Goal: Transaction & Acquisition: Obtain resource

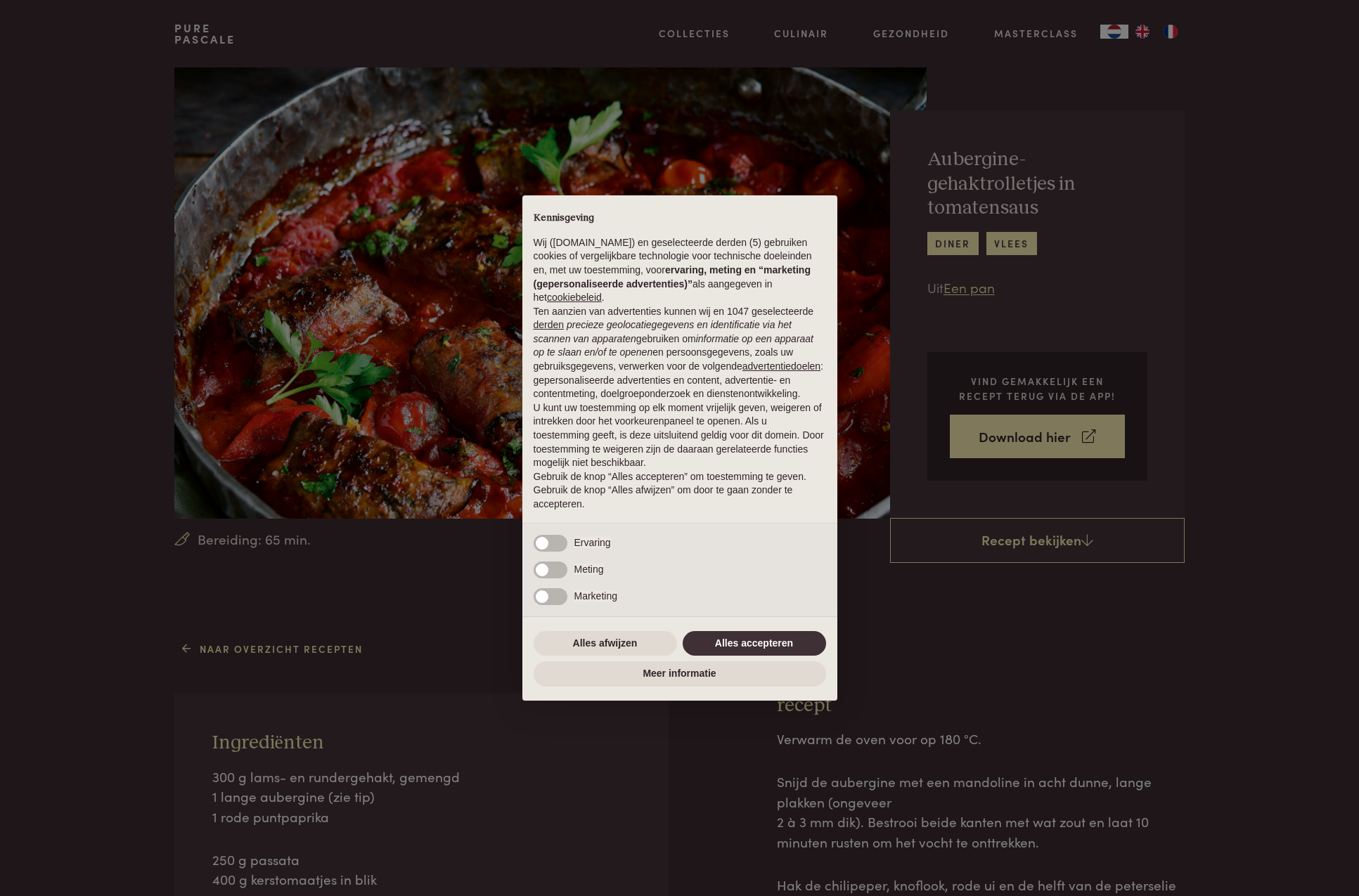
click at [786, 644] on button "Alles accepteren" at bounding box center [754, 643] width 143 height 25
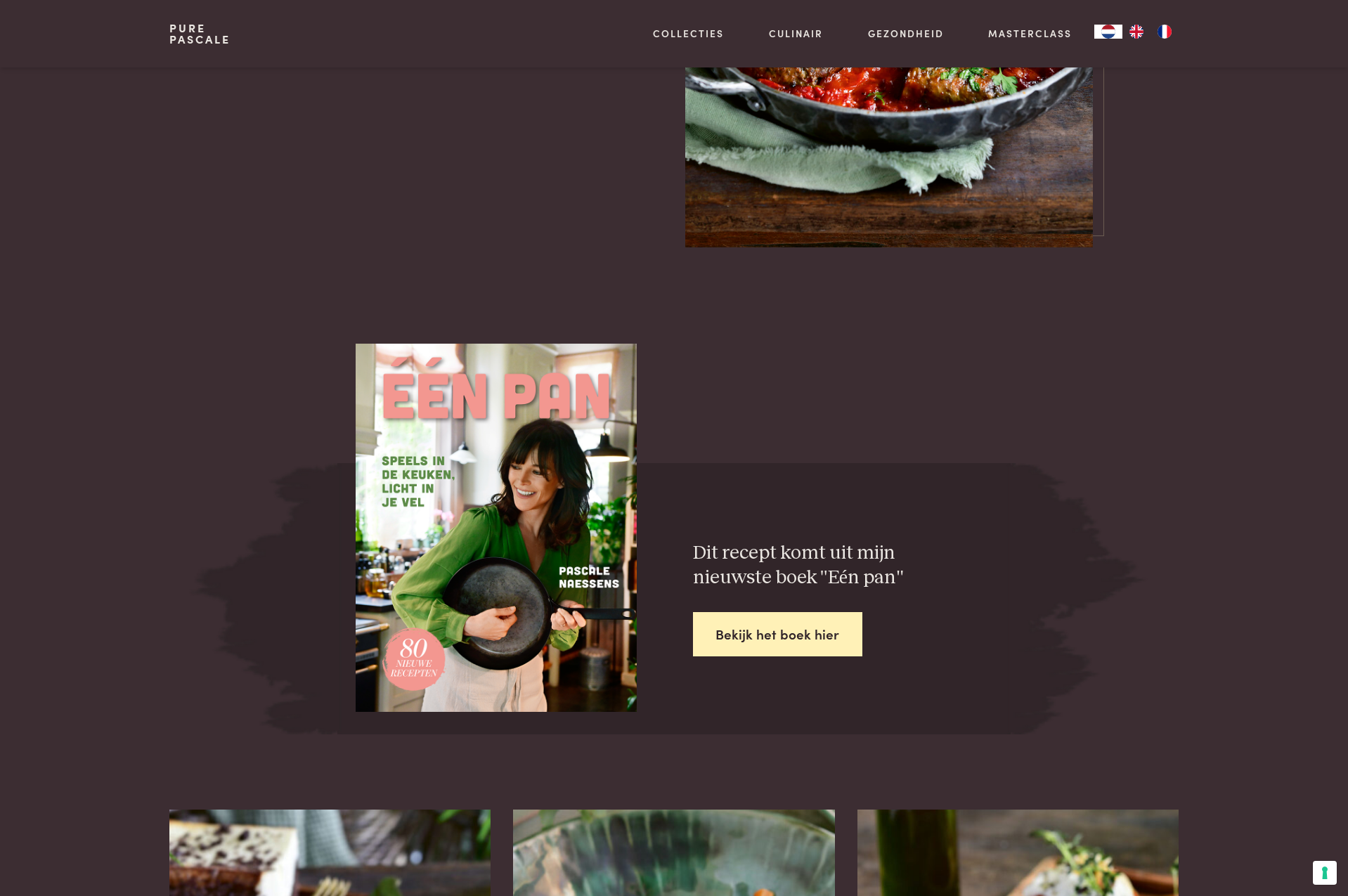
scroll to position [1936, 0]
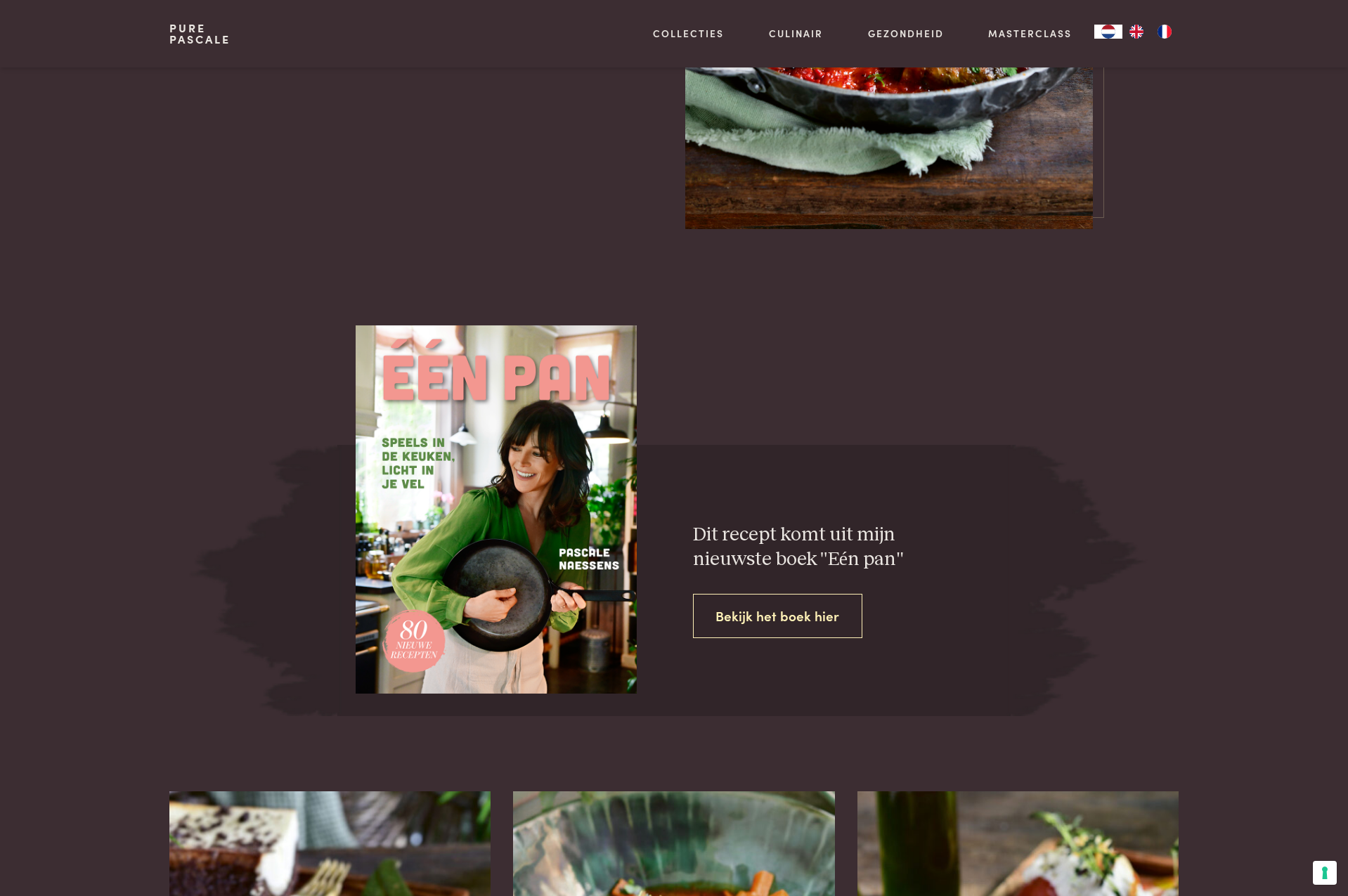
click at [781, 608] on link "Bekijk het boek hier" at bounding box center [778, 615] width 170 height 44
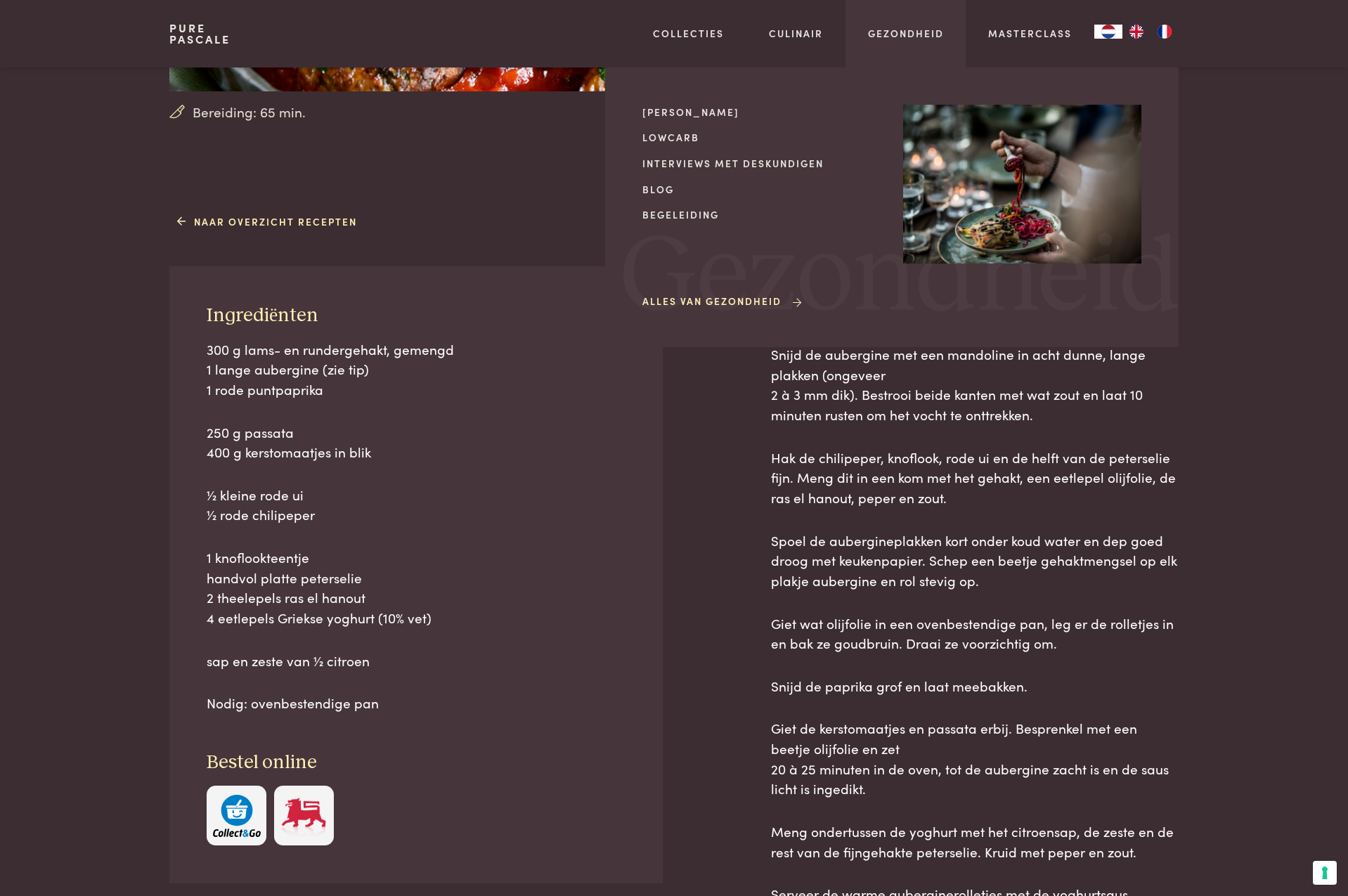
scroll to position [0, 0]
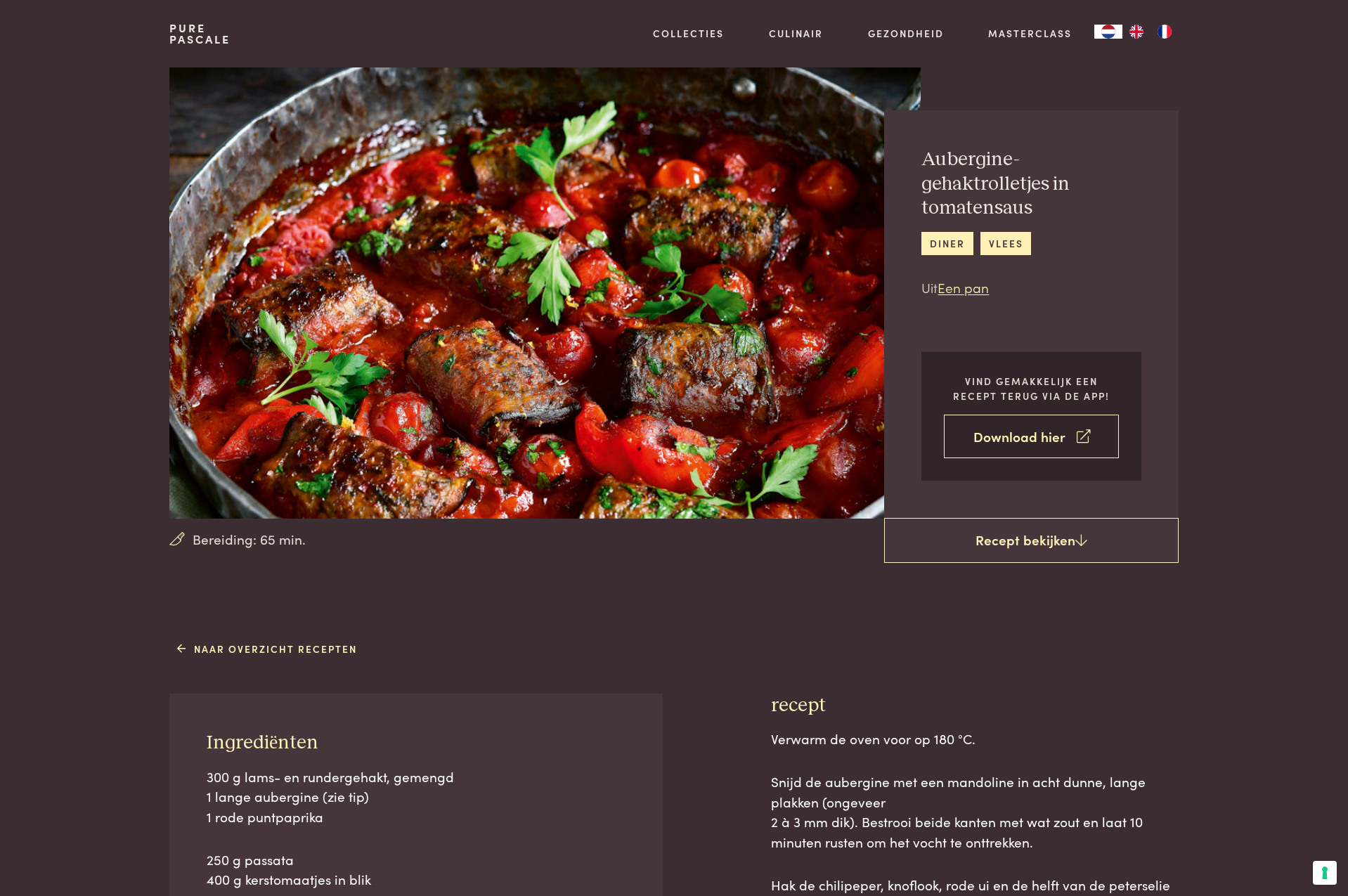
click at [1028, 441] on link "Download hier" at bounding box center [1031, 436] width 175 height 44
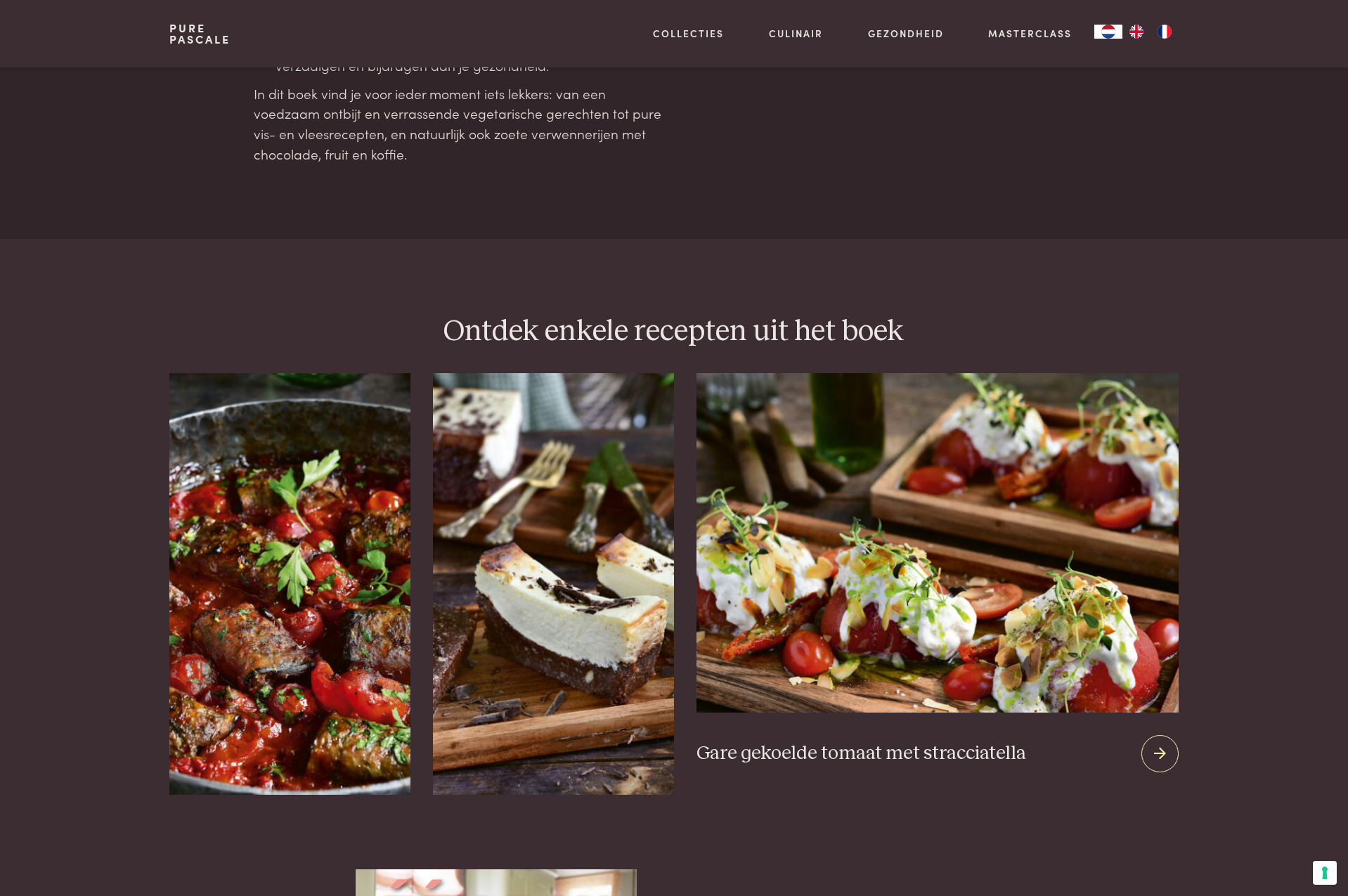
scroll to position [1574, 0]
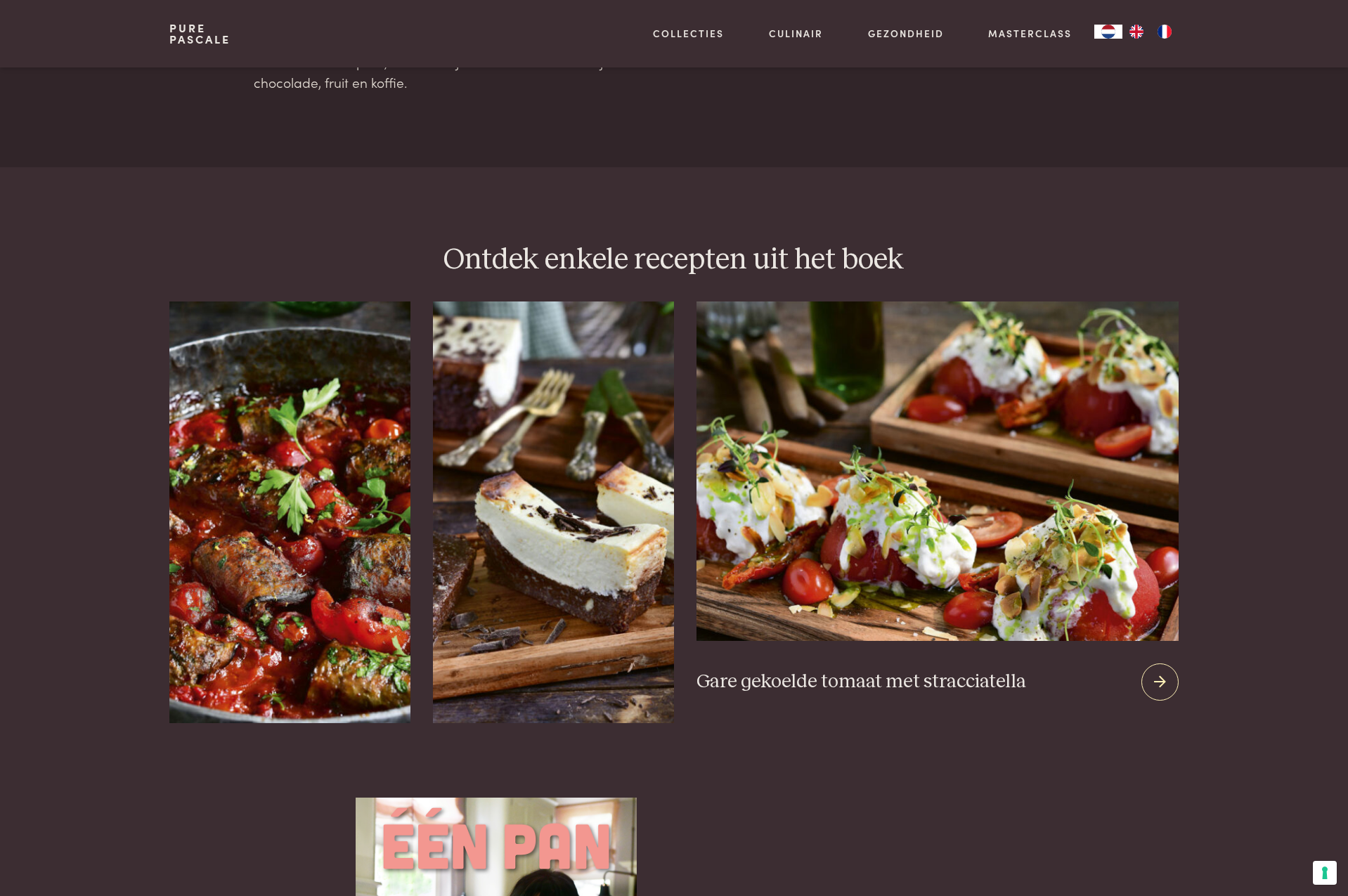
click at [1042, 474] on img at bounding box center [938, 470] width 482 height 339
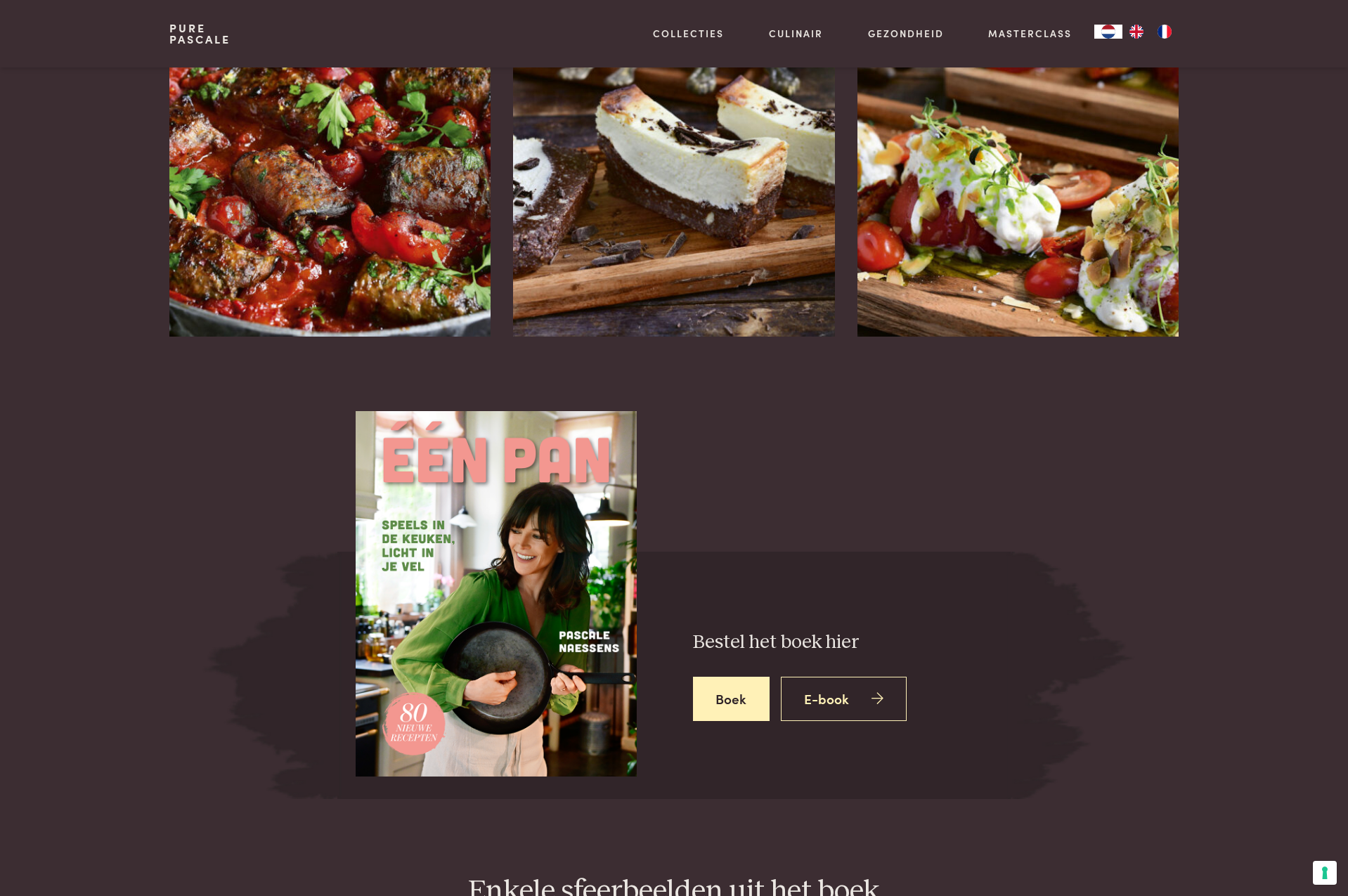
scroll to position [1612, 0]
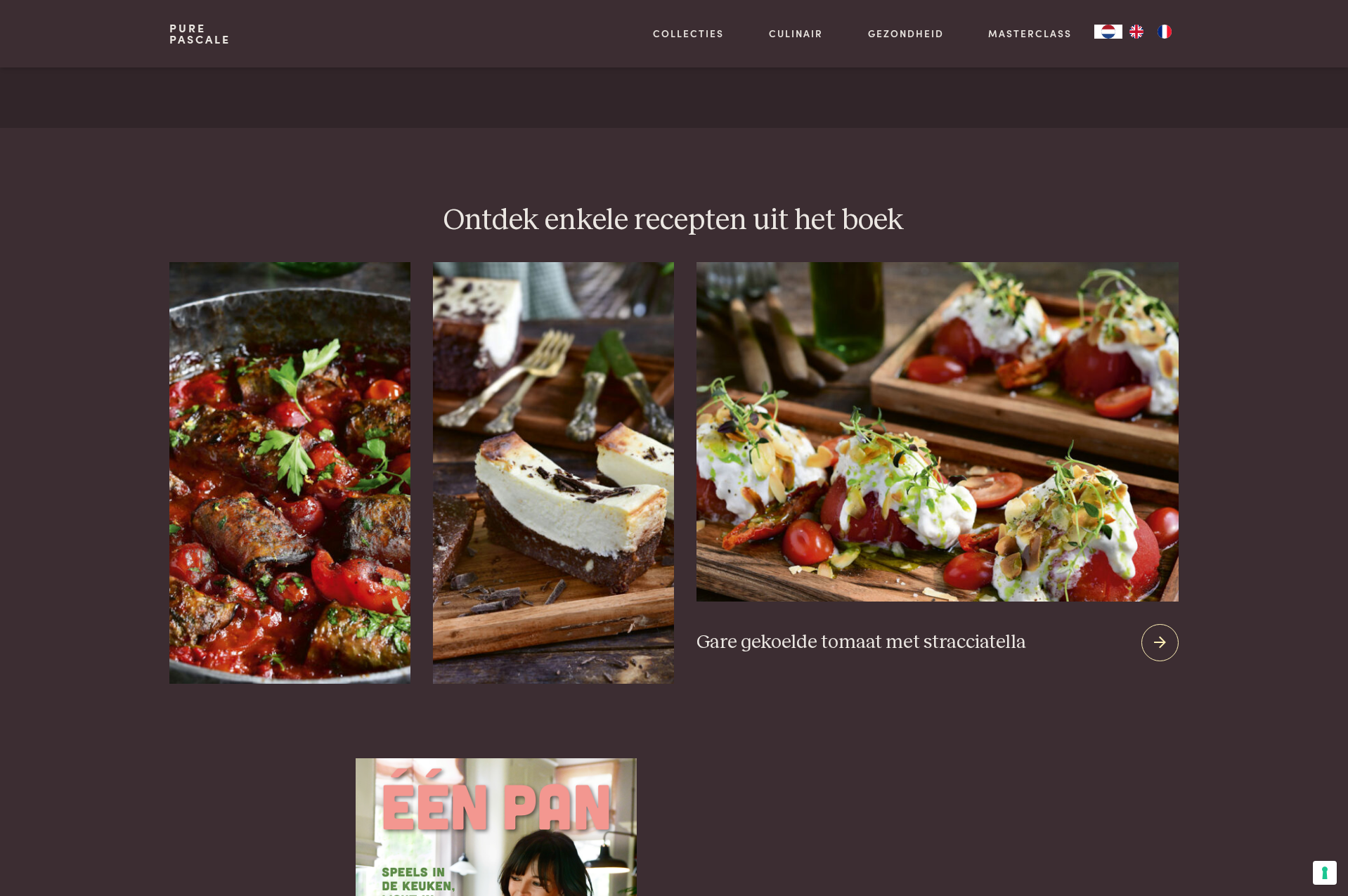
click at [1168, 624] on div at bounding box center [1160, 642] width 37 height 37
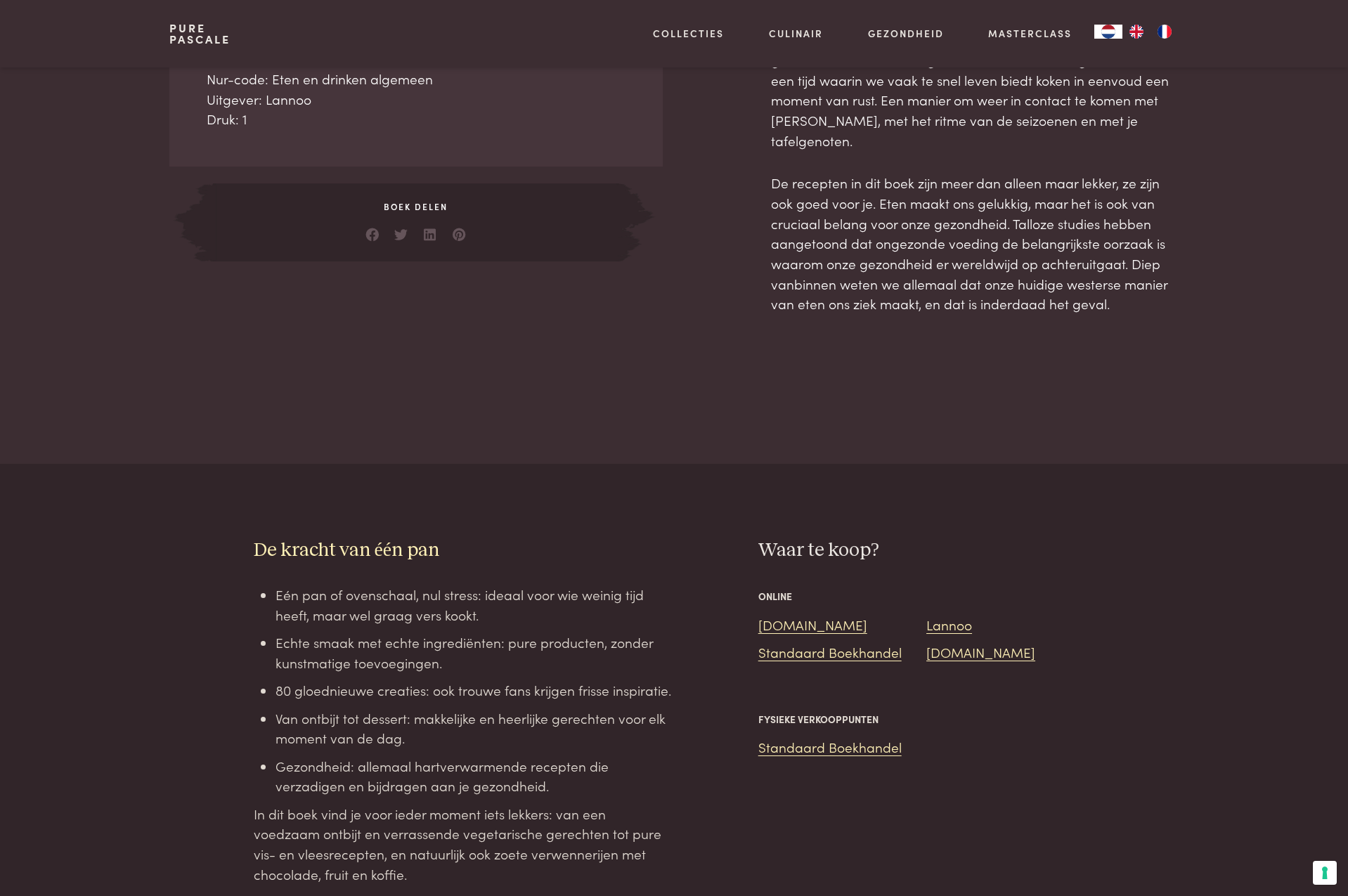
scroll to position [854, 0]
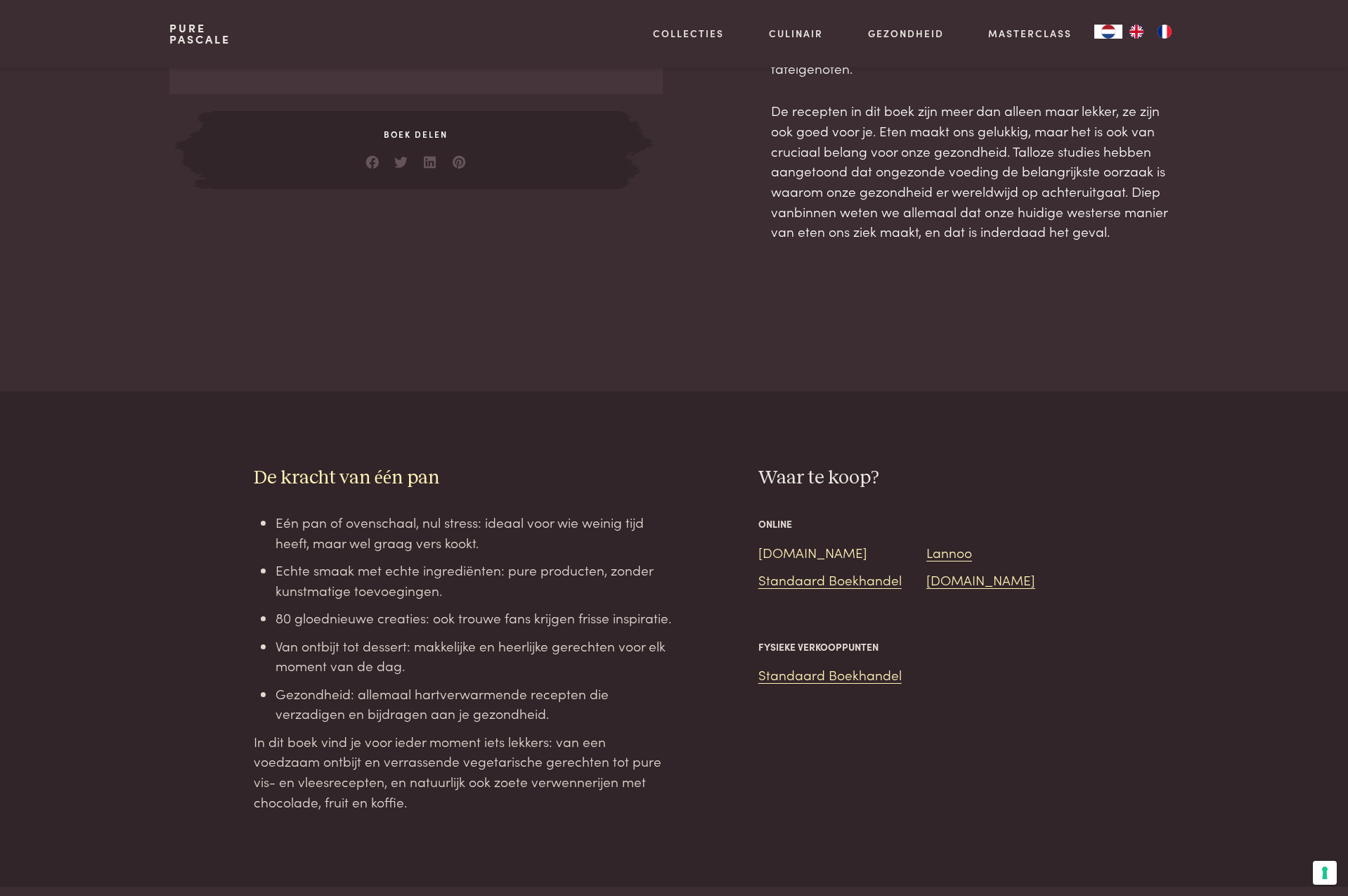
click at [786, 542] on link "Bol.com" at bounding box center [813, 552] width 109 height 19
click at [951, 542] on link "Lannoo" at bounding box center [949, 552] width 46 height 19
click at [834, 570] on link "Standaard Boekhandel" at bounding box center [830, 579] width 143 height 19
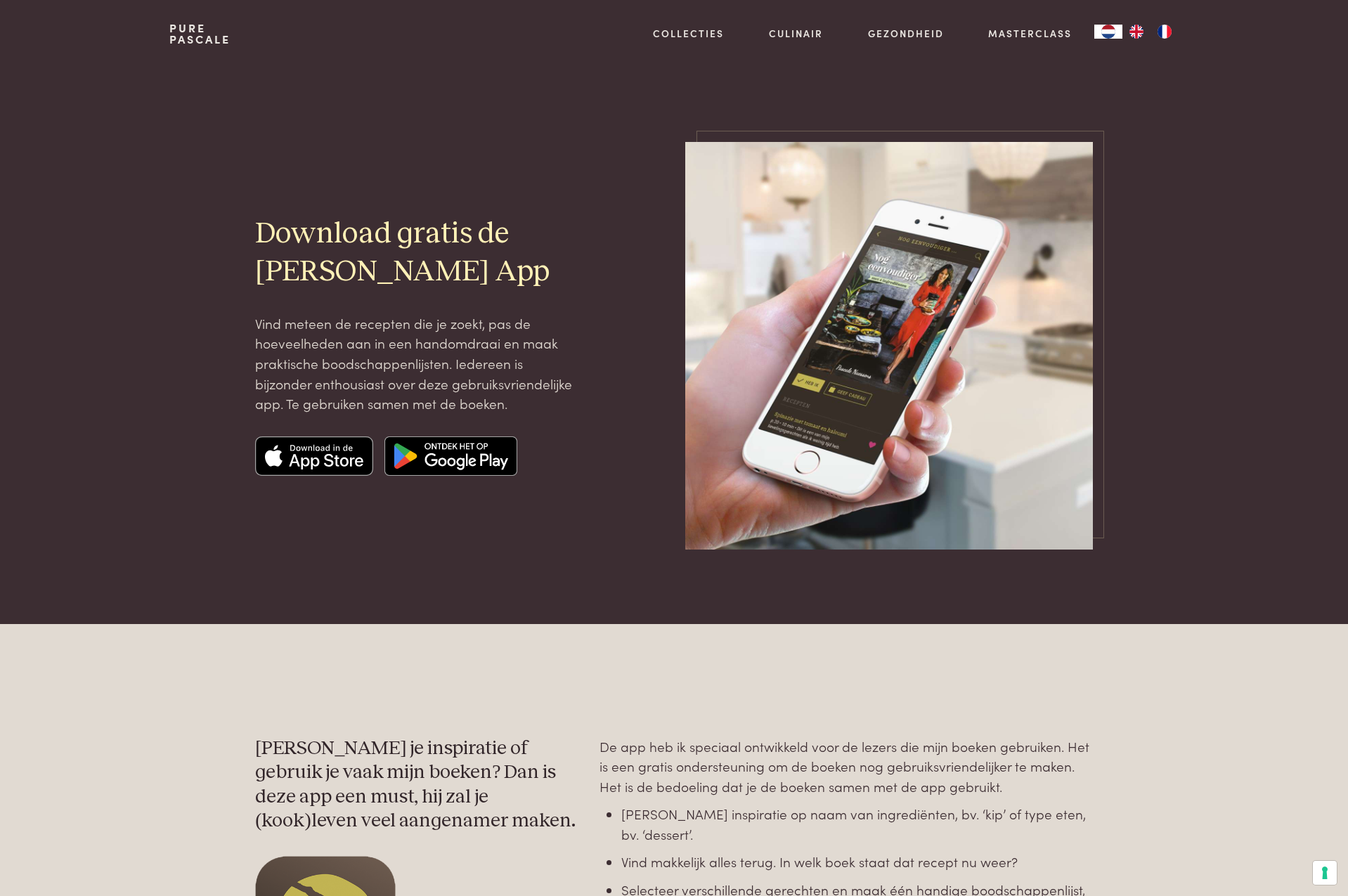
click at [312, 455] on img at bounding box center [313, 457] width 118 height 40
